Goal: Task Accomplishment & Management: Manage account settings

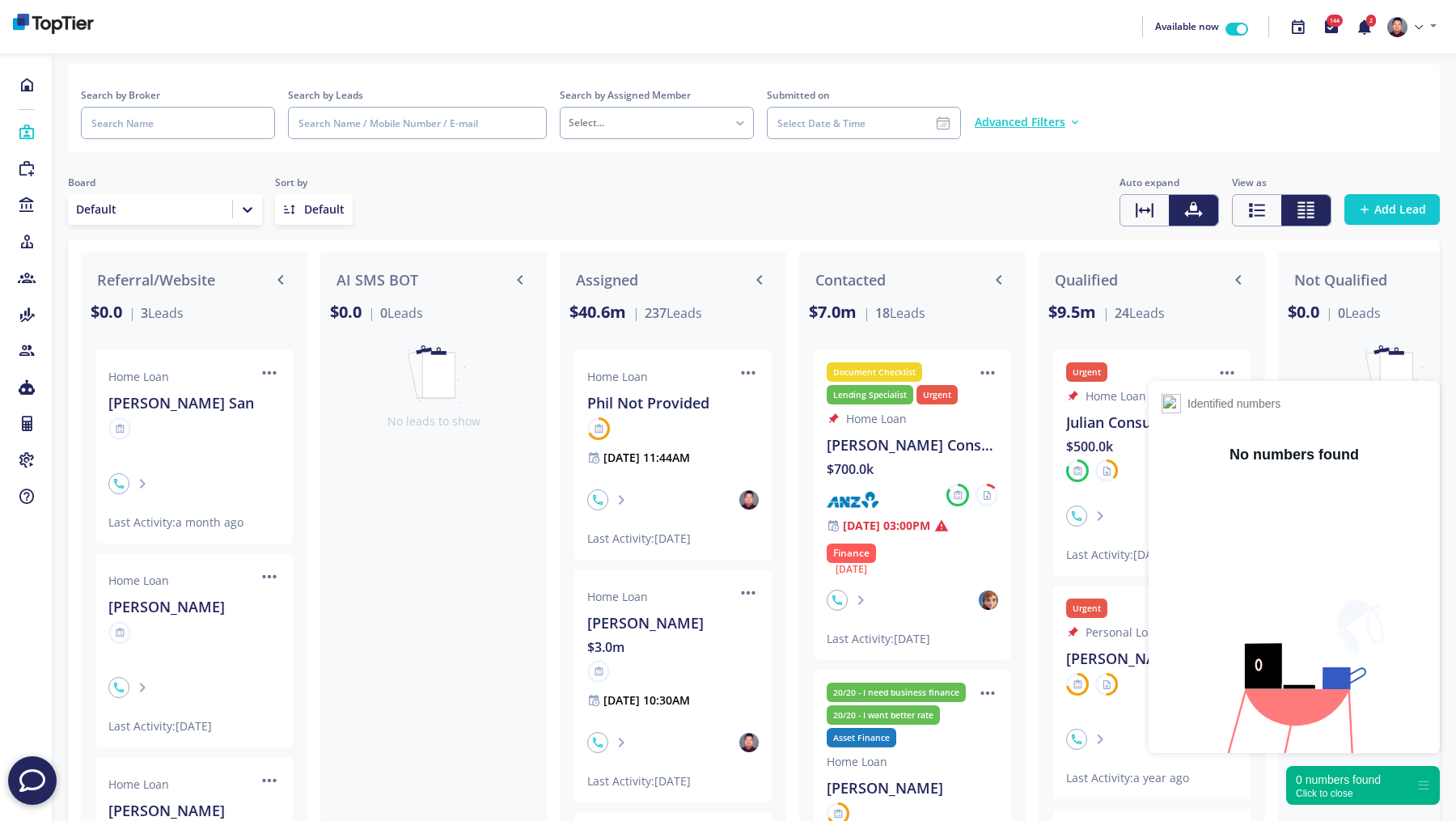
click at [1319, 792] on div "Click to close" at bounding box center [1338, 793] width 85 height 11
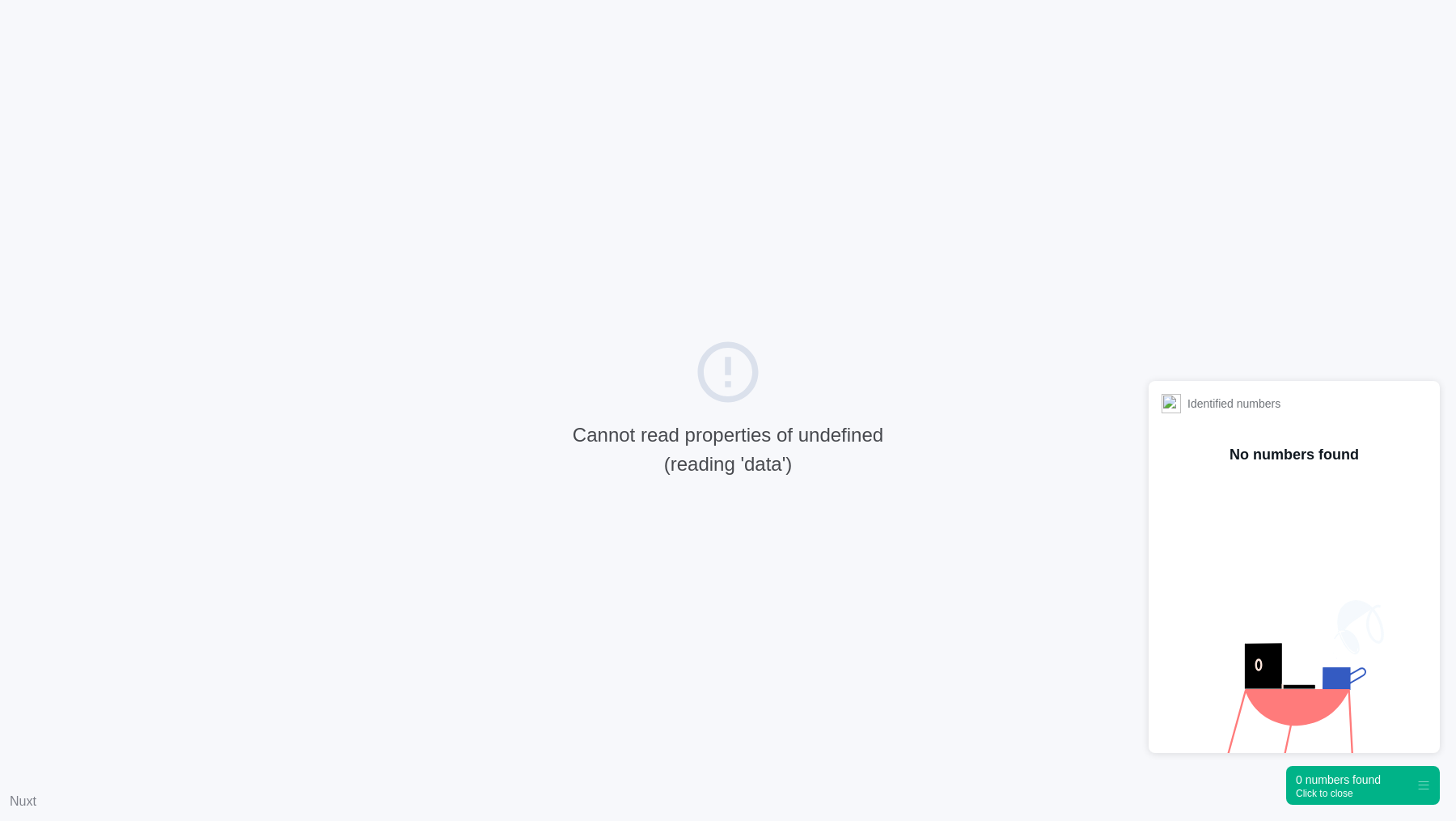
click at [1327, 796] on div "Click to close" at bounding box center [1338, 793] width 85 height 11
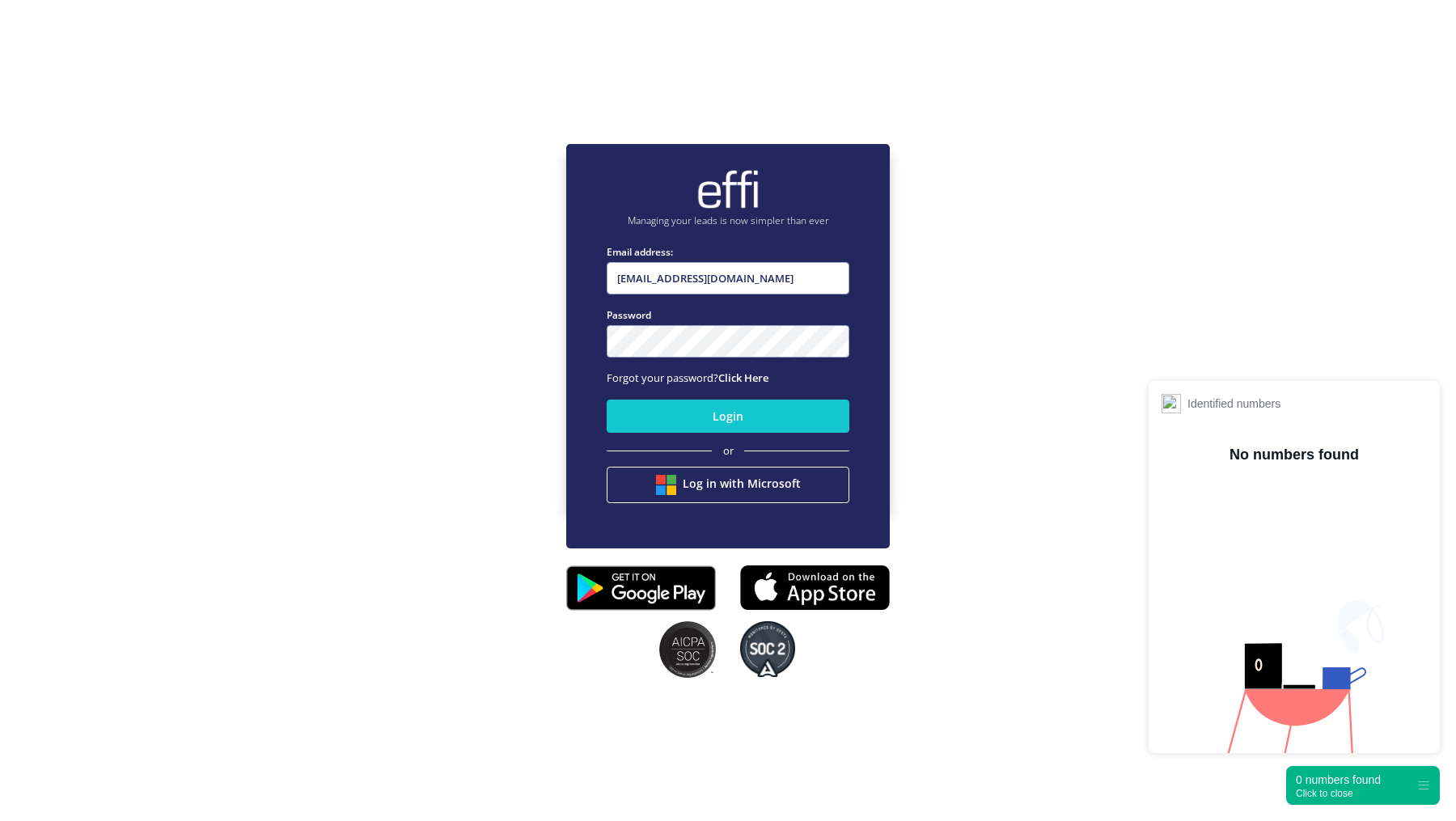
click at [0, 737] on nordpass-portal at bounding box center [0, 737] width 0 height 0
type input "admin+reserved@effi.com.au"
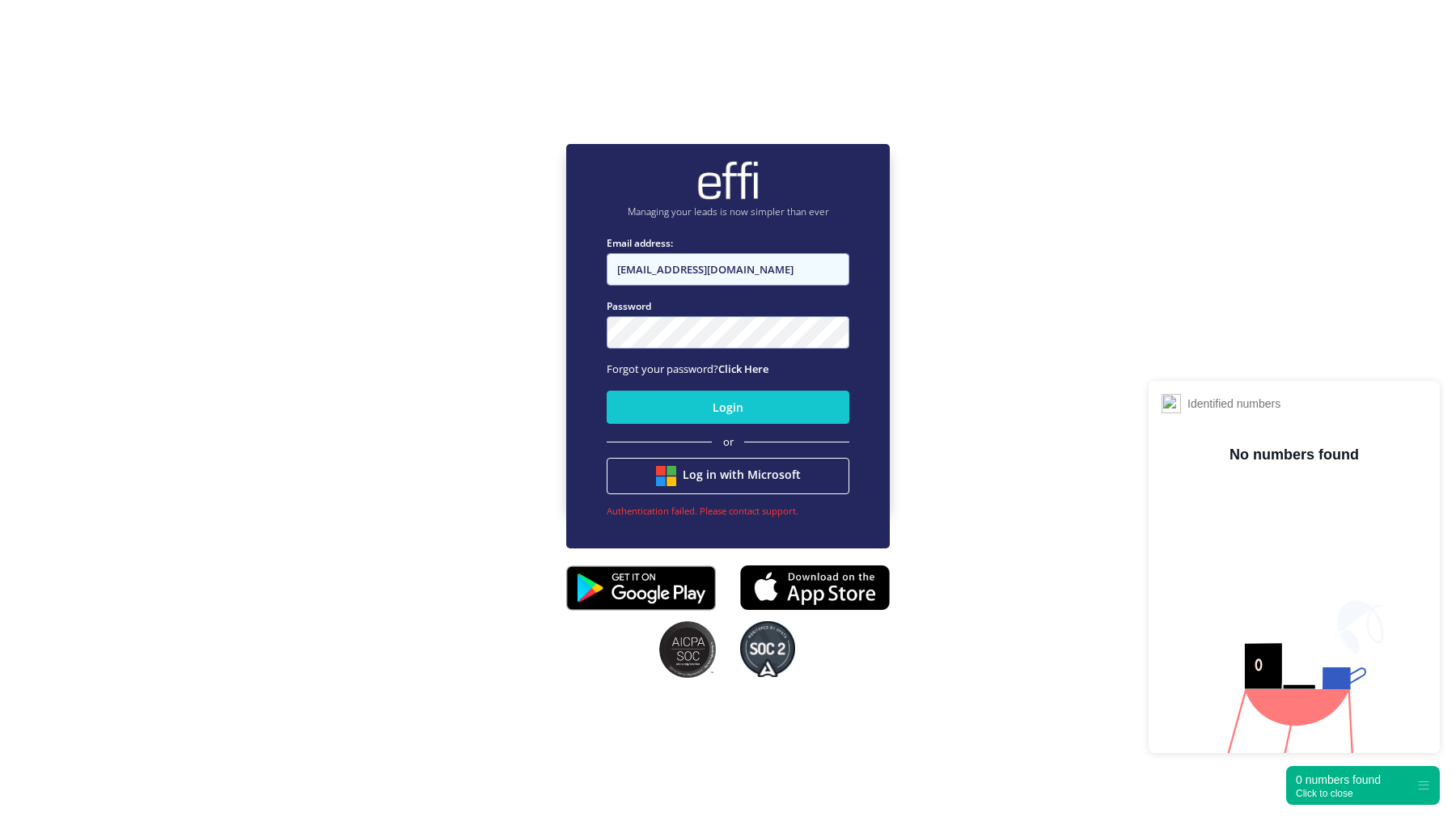
click at [700, 271] on input "admin+reserved@effi.com.au" at bounding box center [728, 269] width 242 height 32
click at [427, 153] on div "Managing your leads is now simpler than ever Email address: admin+reserved@effi…" at bounding box center [728, 325] width 1456 height 821
click at [715, 278] on input "admin+reserved@effi.com.au" at bounding box center [728, 269] width 242 height 32
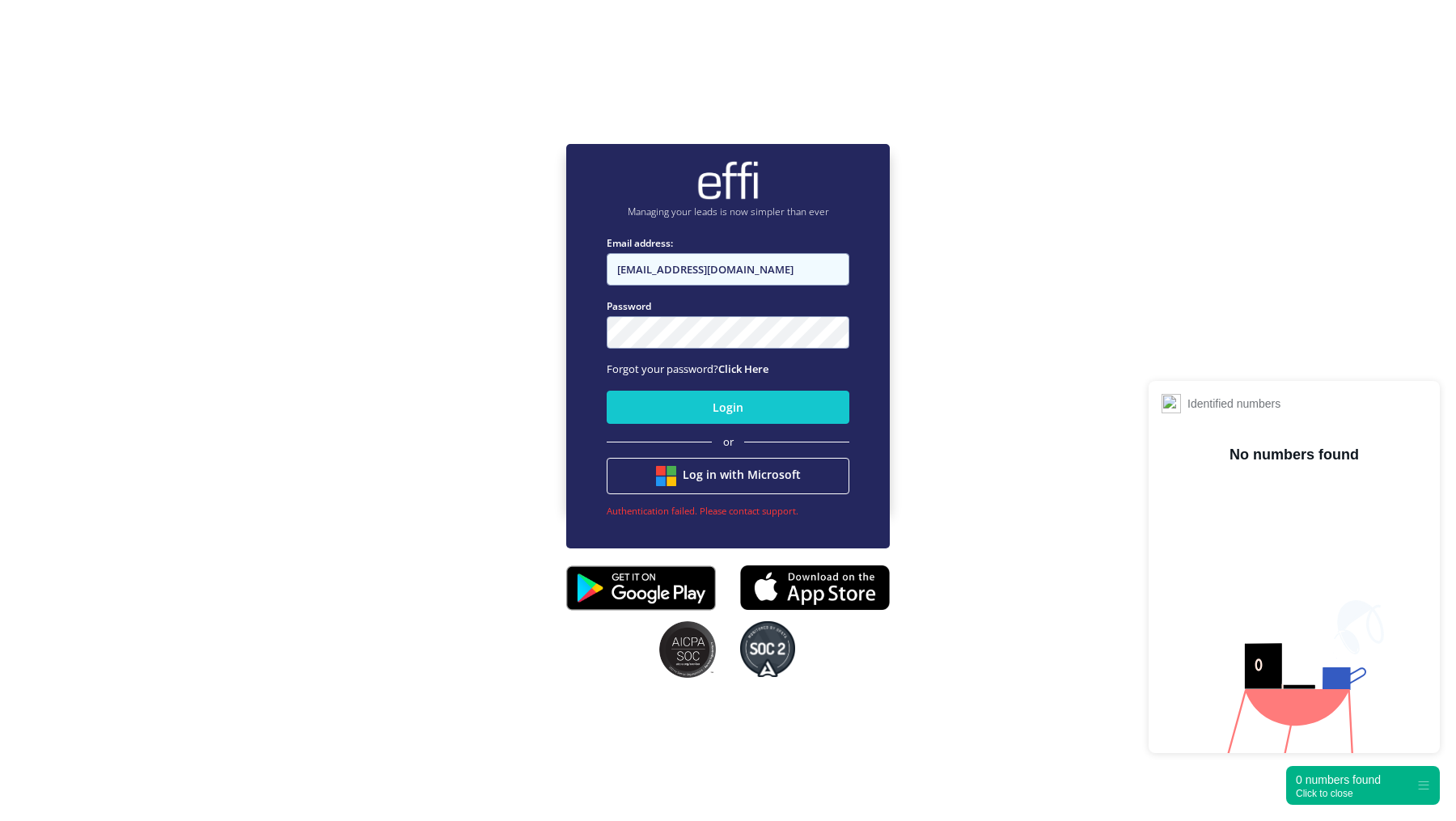
click at [715, 278] on input "admin+reserved@effi.com.au" at bounding box center [728, 269] width 242 height 32
type input "andyeffi22@gmail.com"
